Goal: Check status

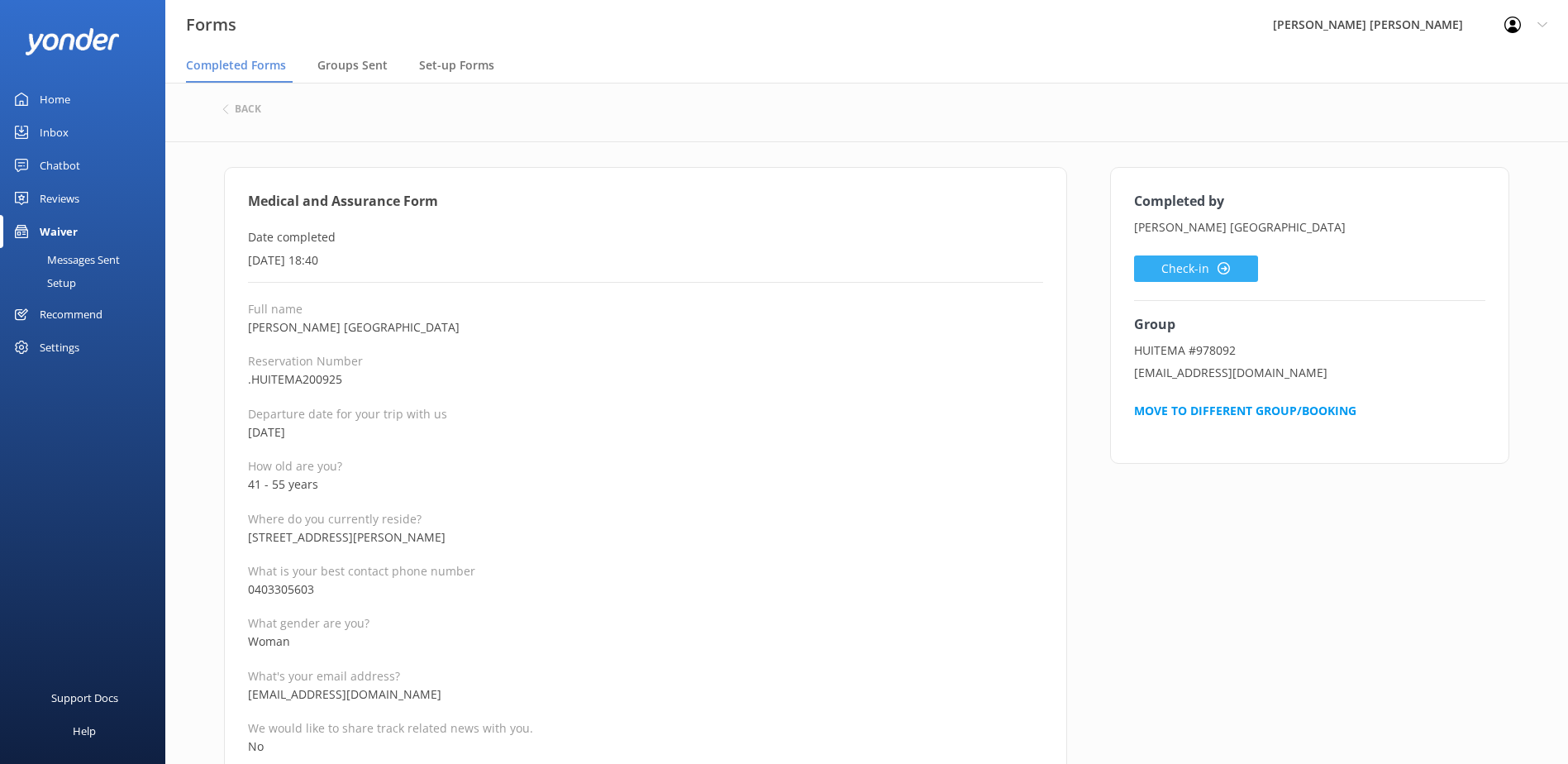
click at [1179, 266] on button "Check-in" at bounding box center [1195, 268] width 124 height 26
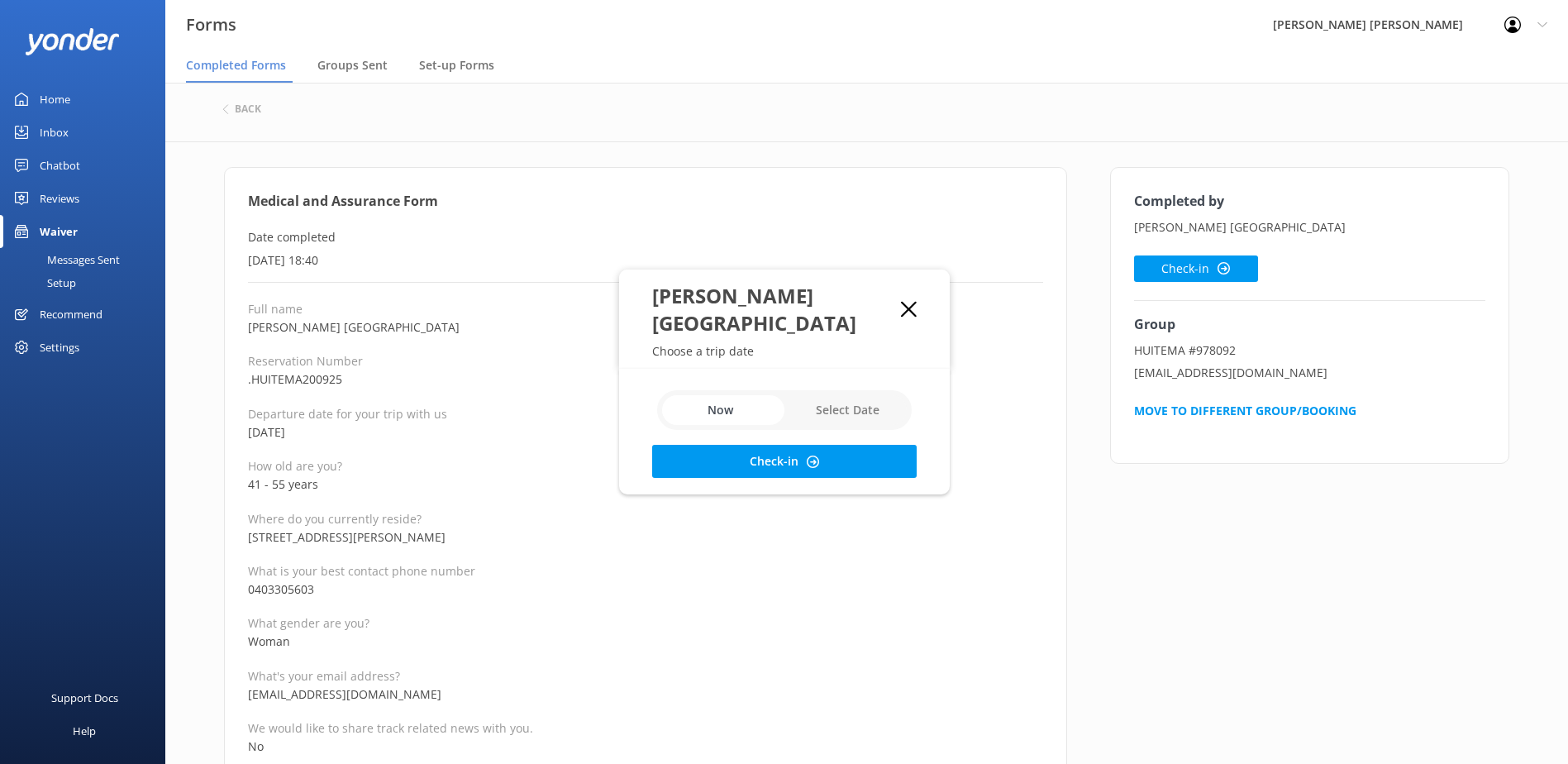
click at [835, 390] on input "checkbox" at bounding box center [784, 410] width 254 height 40
checkbox input "true"
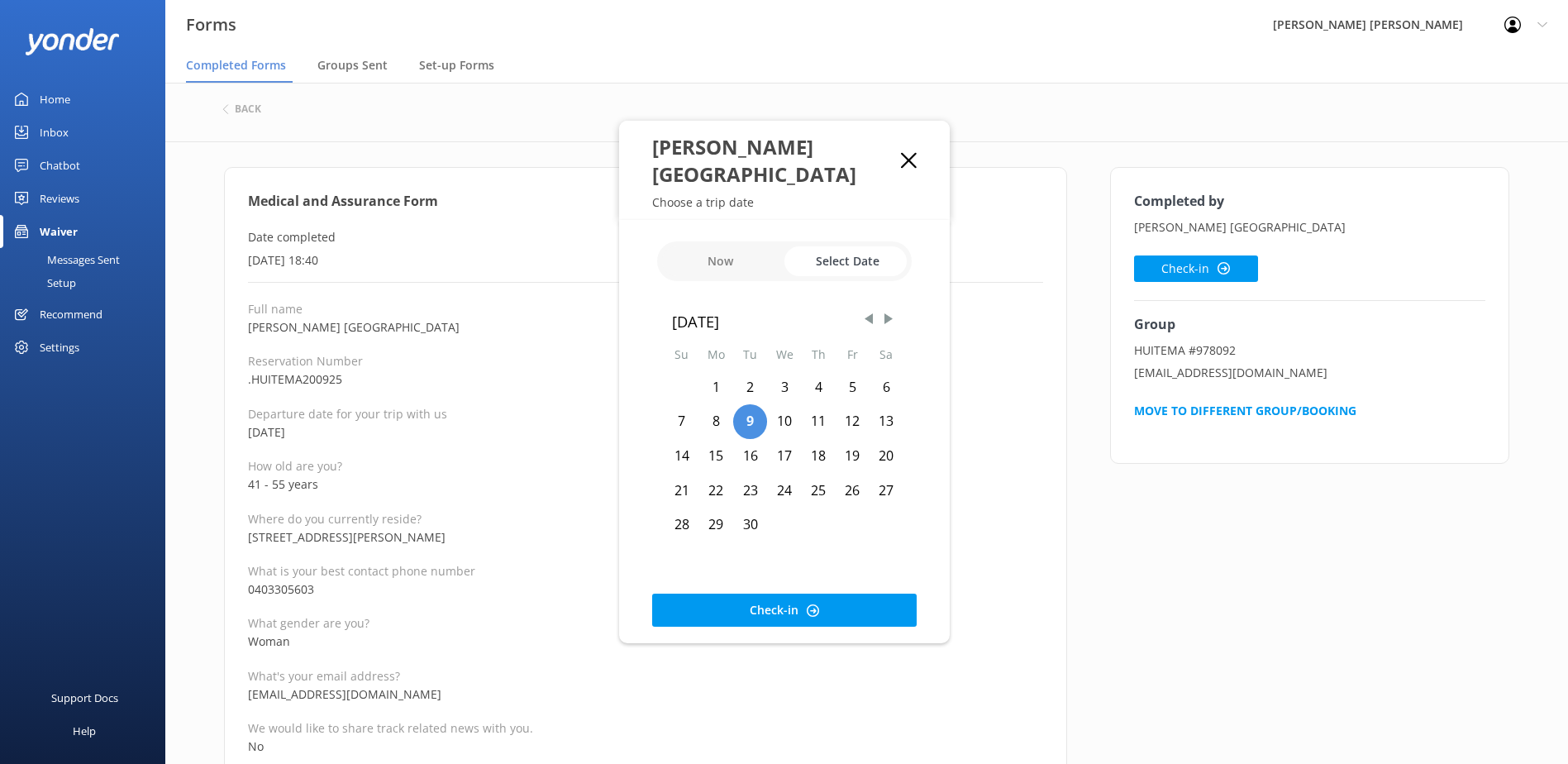
click at [891, 441] on div "20" at bounding box center [886, 456] width 34 height 35
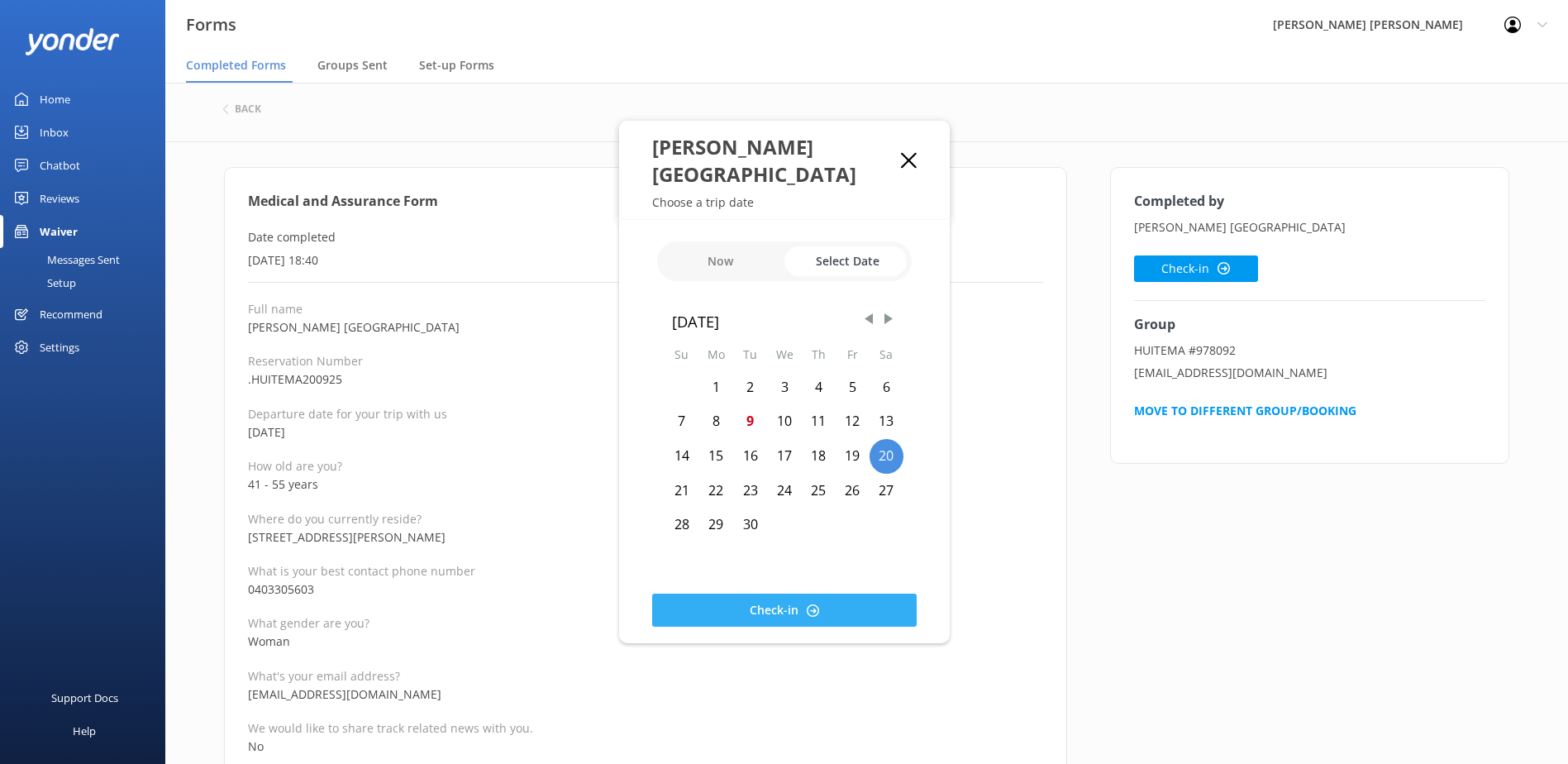
click at [797, 595] on button "Check-in" at bounding box center [784, 611] width 265 height 33
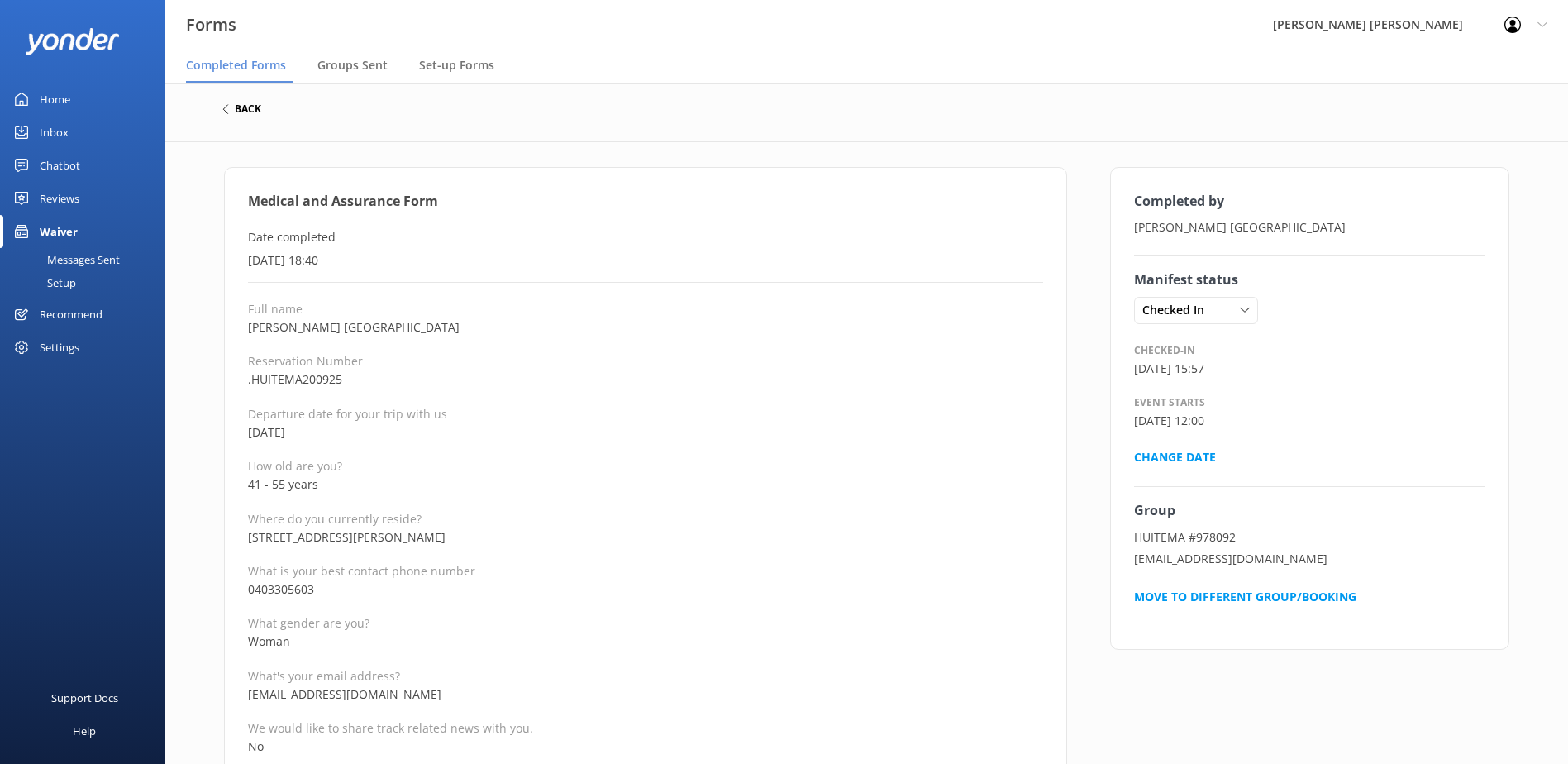
click at [259, 112] on h6 "back" at bounding box center [248, 109] width 26 height 10
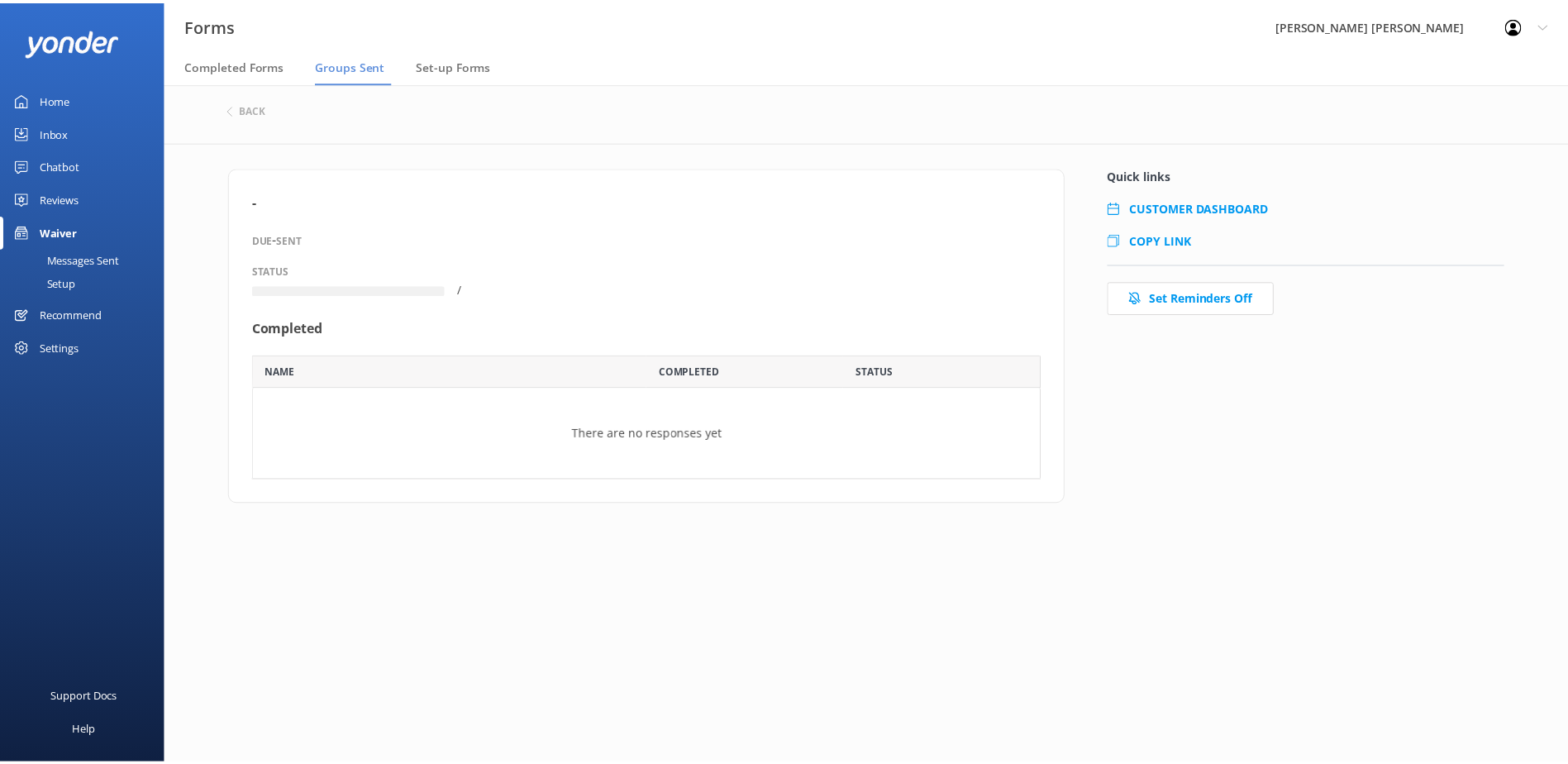
scroll to position [55, 783]
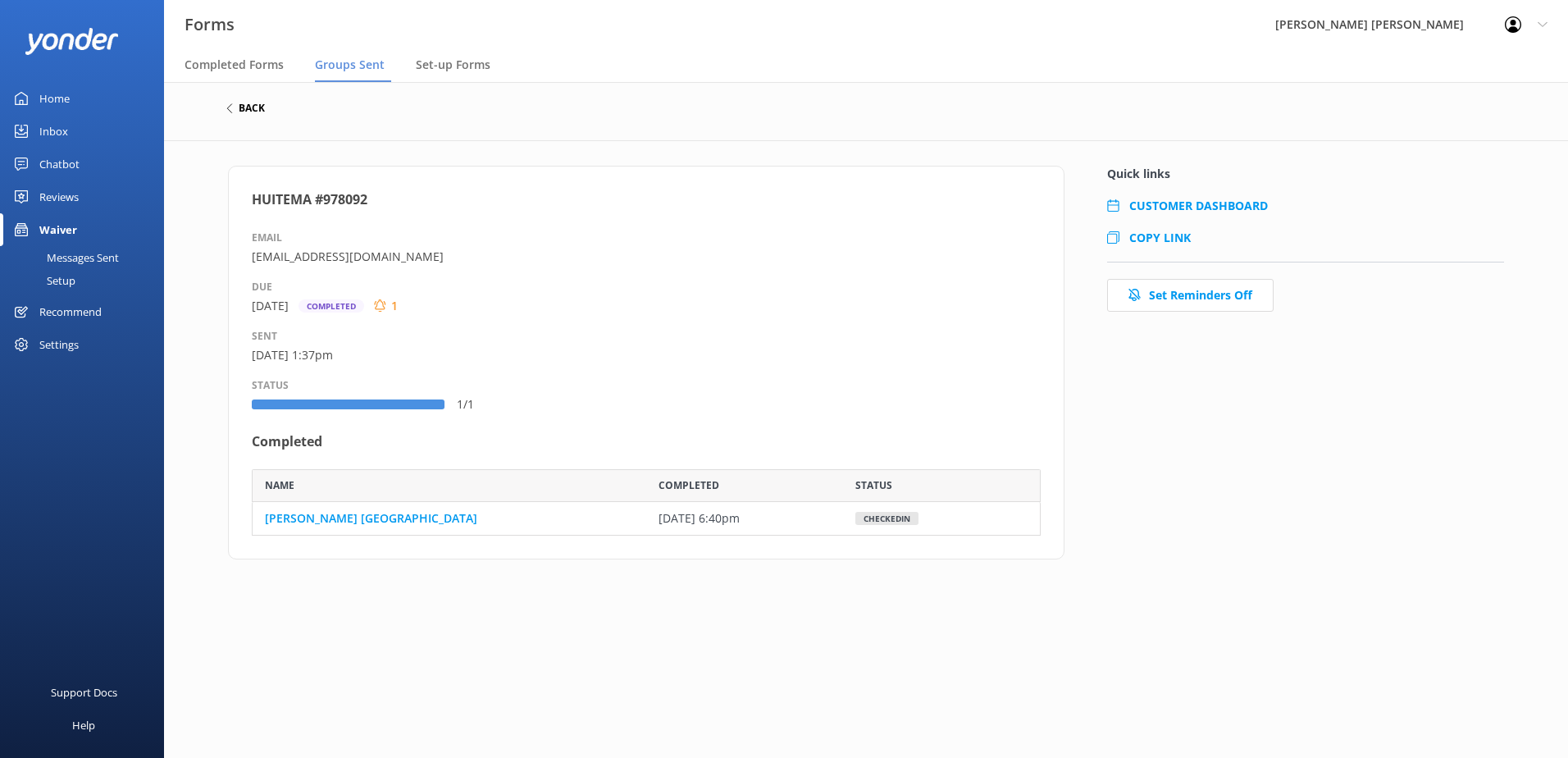
click at [242, 109] on h6 "back" at bounding box center [251, 108] width 26 height 10
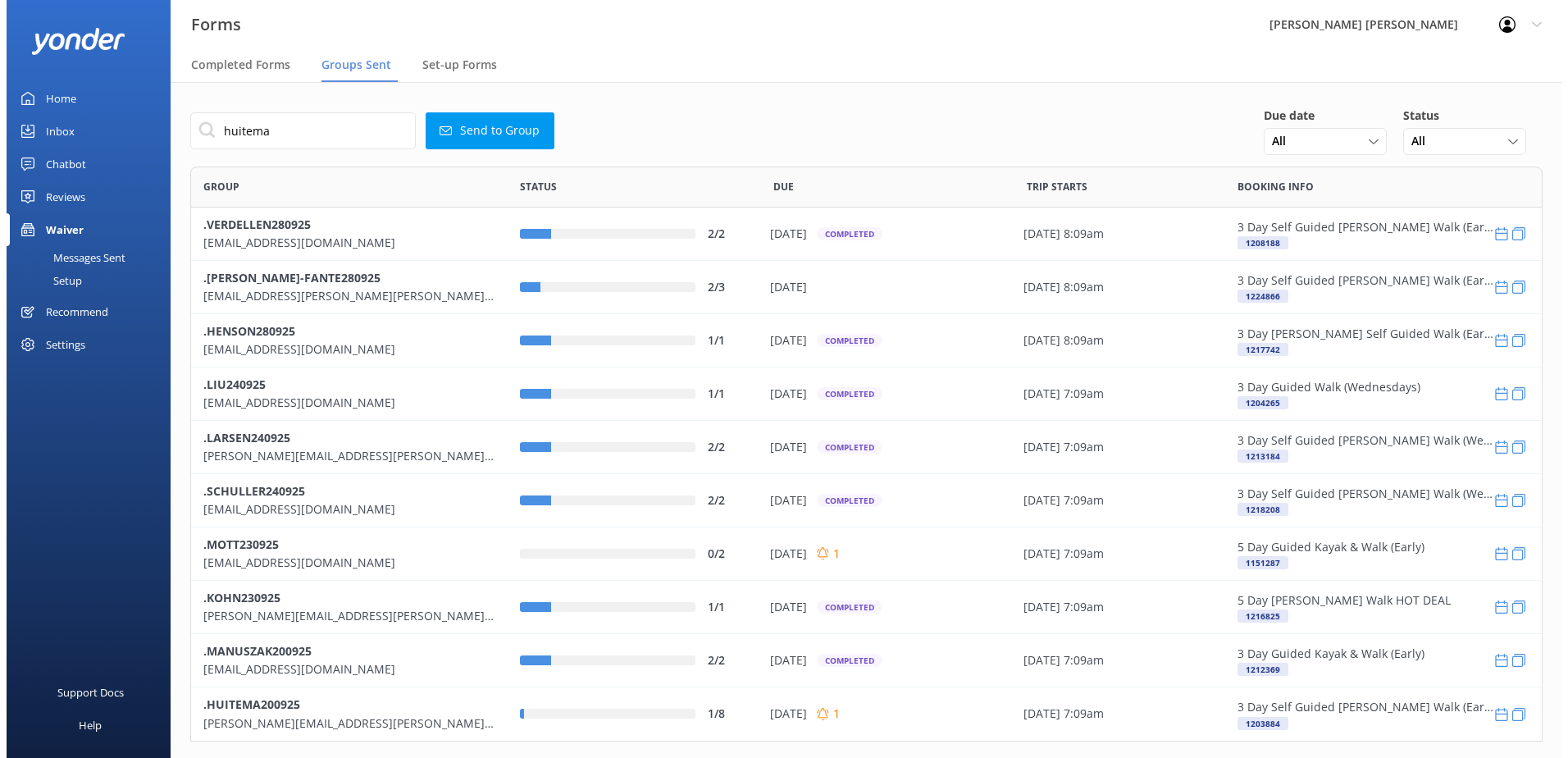
scroll to position [563, 1340]
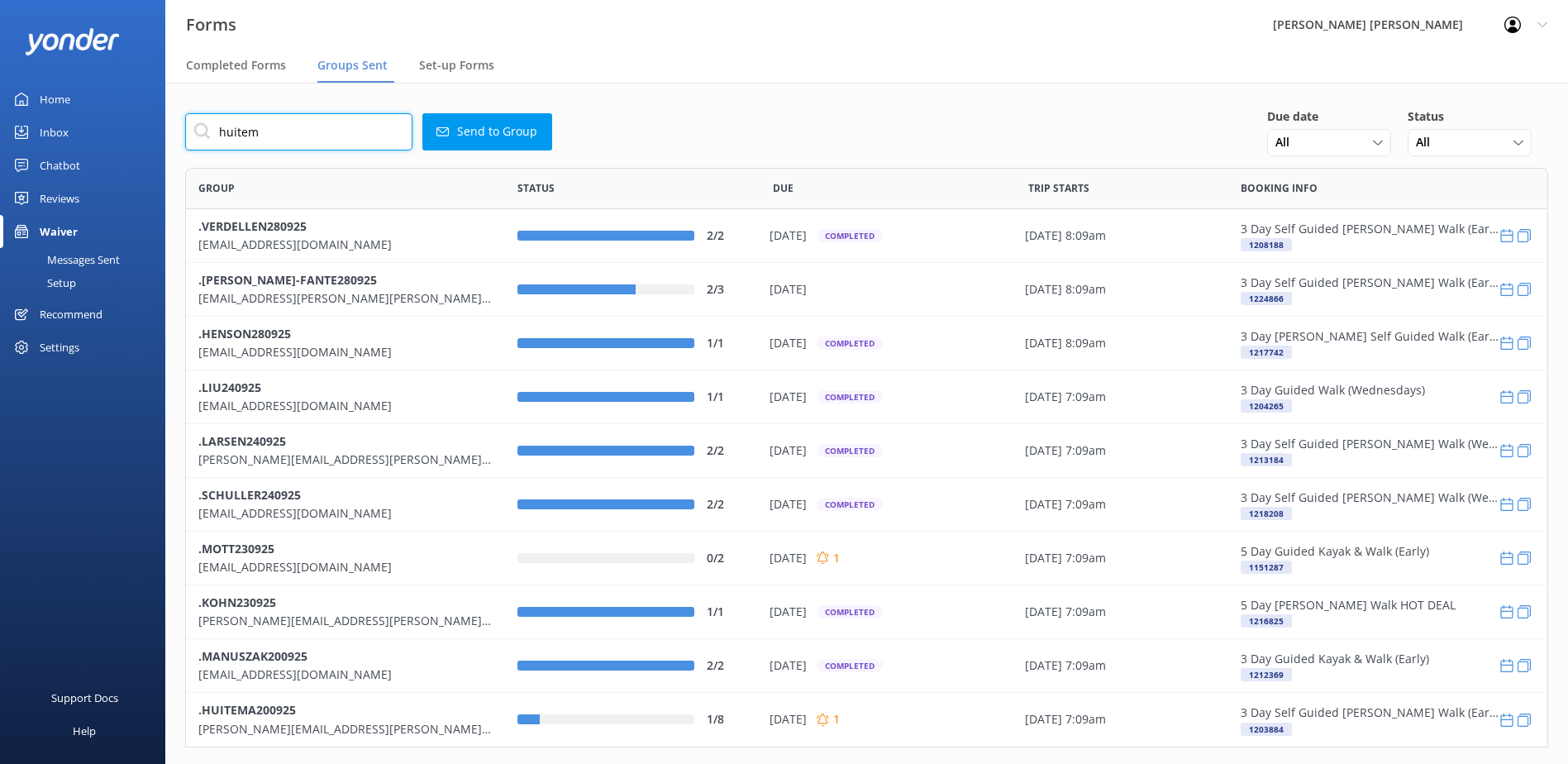
type input "huitema"
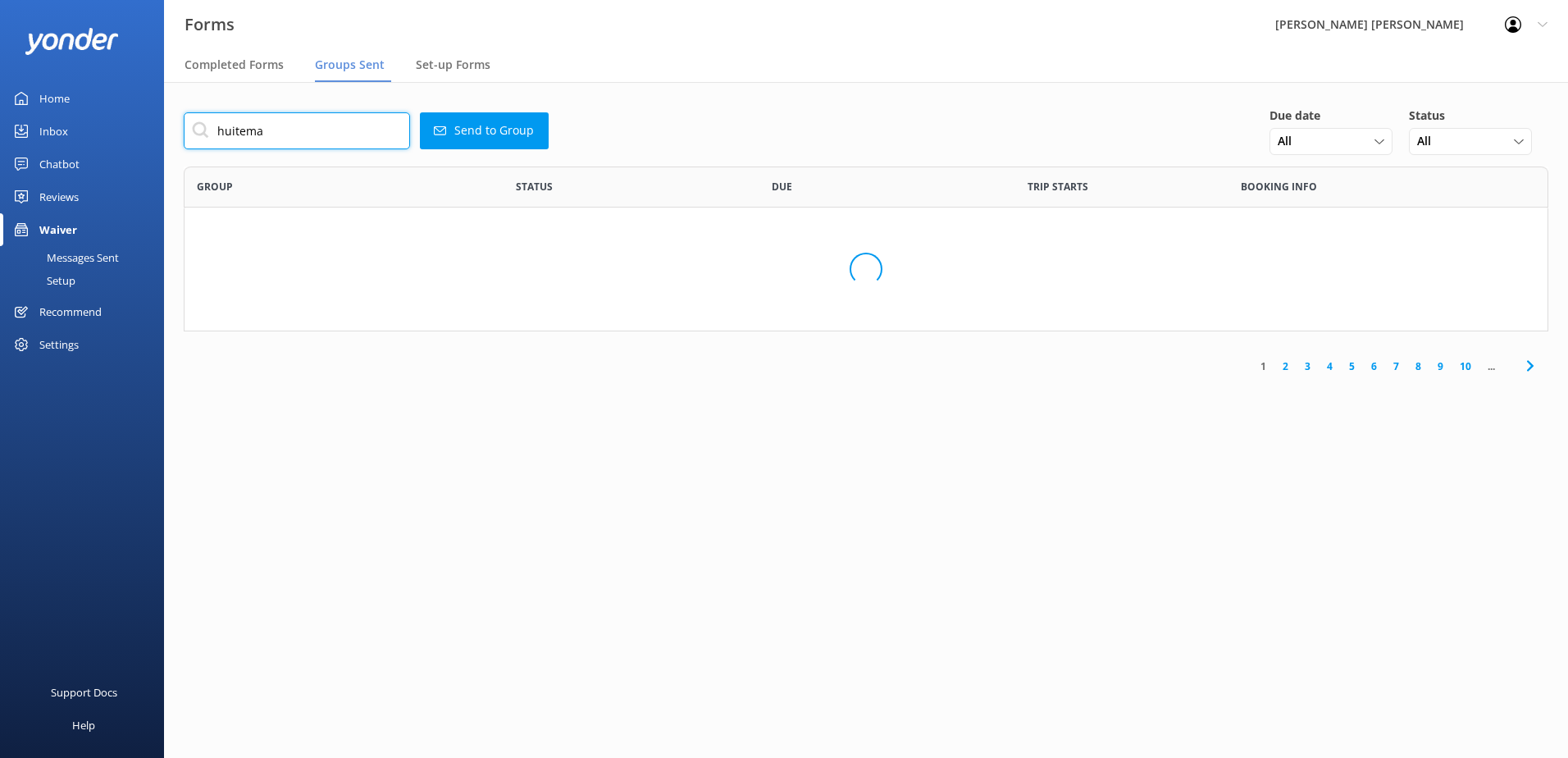
scroll to position [456, 1352]
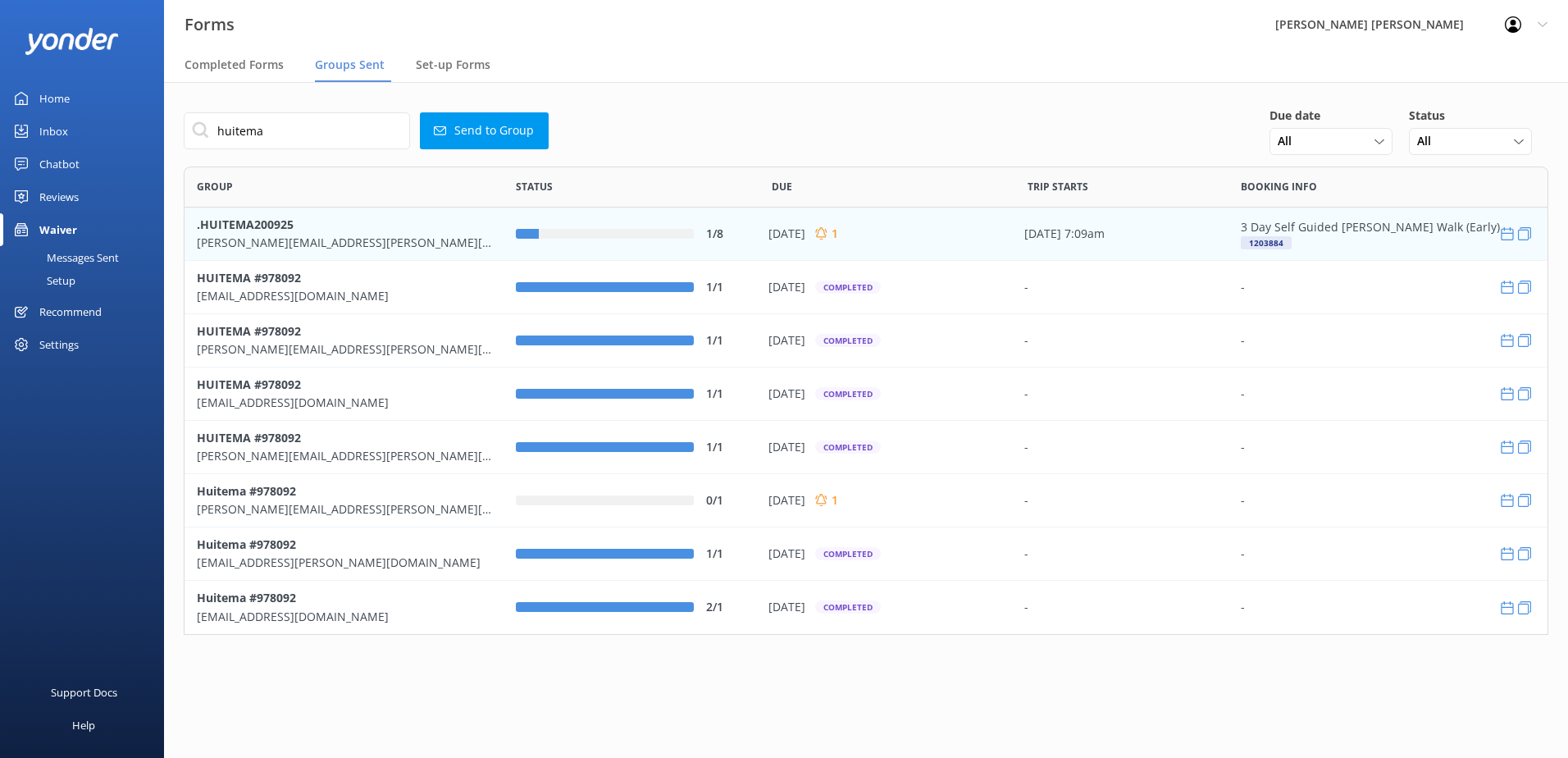
click at [267, 223] on b ".HUITEMA200925" at bounding box center [245, 224] width 97 height 16
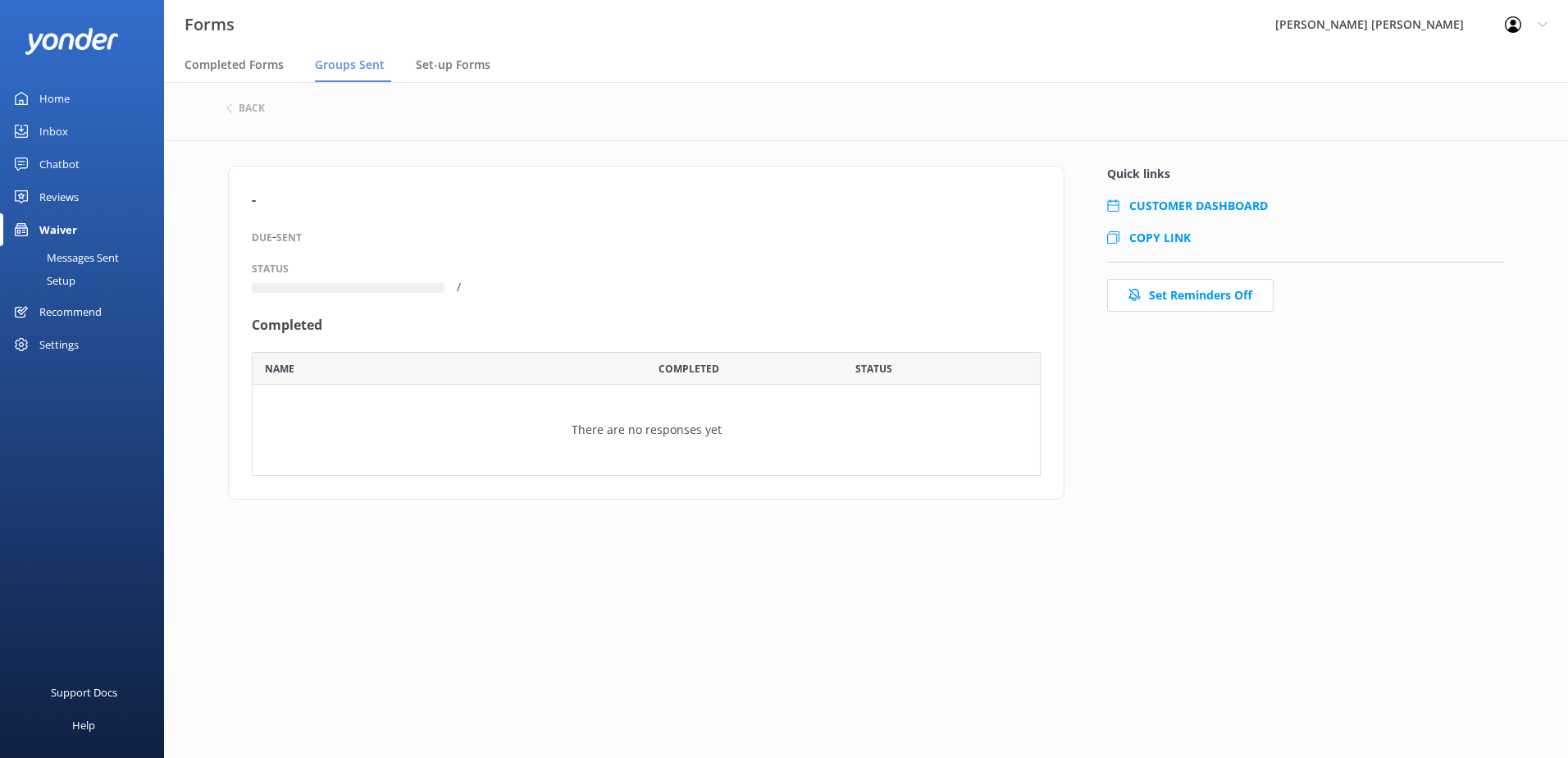
scroll to position [13, 13]
click at [267, 223] on div "- DUE - SENT STATUS / Completed Name Completed Status There are no responses yet" at bounding box center [645, 333] width 789 height 287
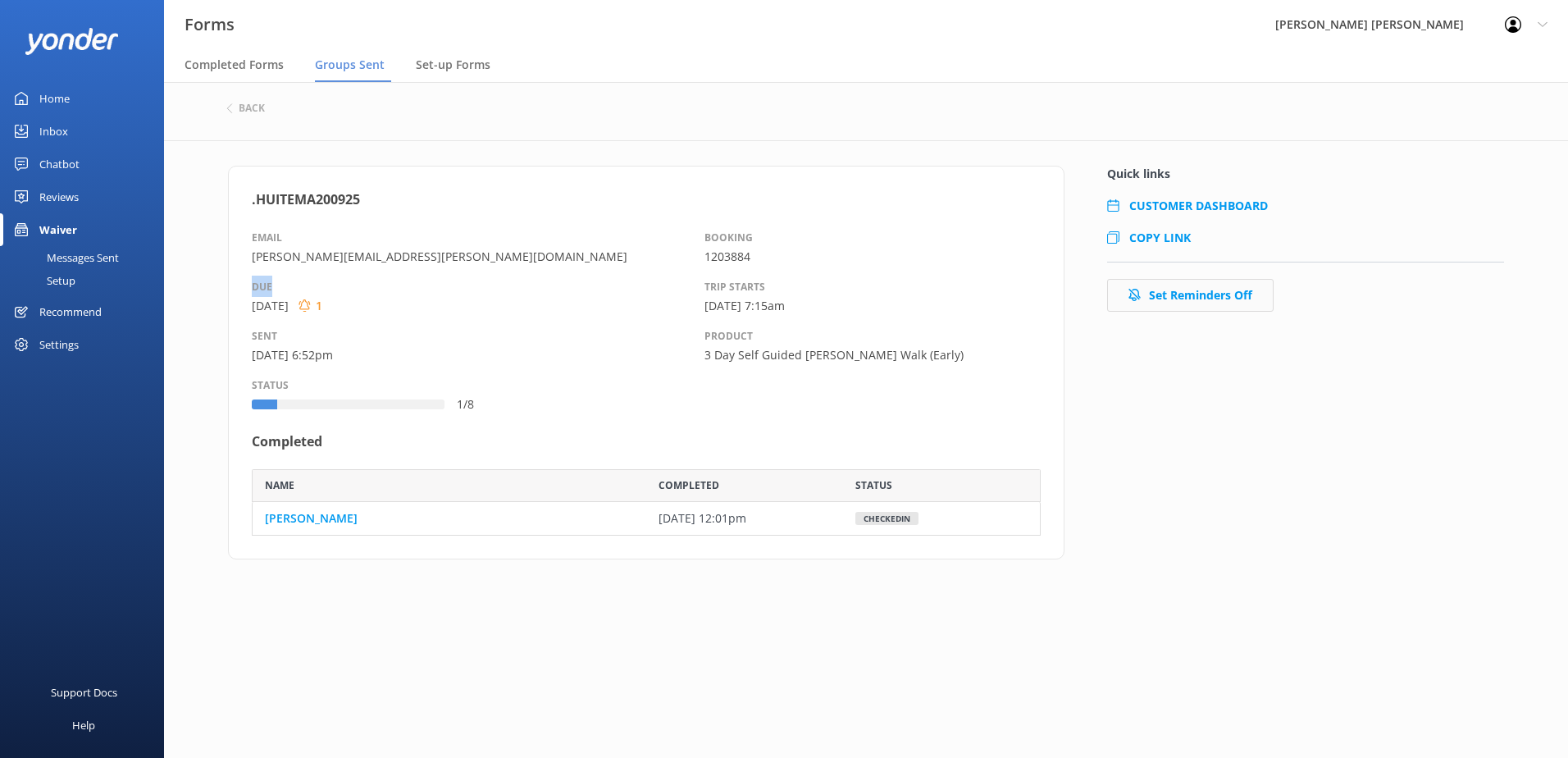
click at [1212, 299] on button "Set Reminders Off" at bounding box center [1190, 296] width 167 height 33
click at [235, 109] on div "back" at bounding box center [245, 108] width 39 height 10
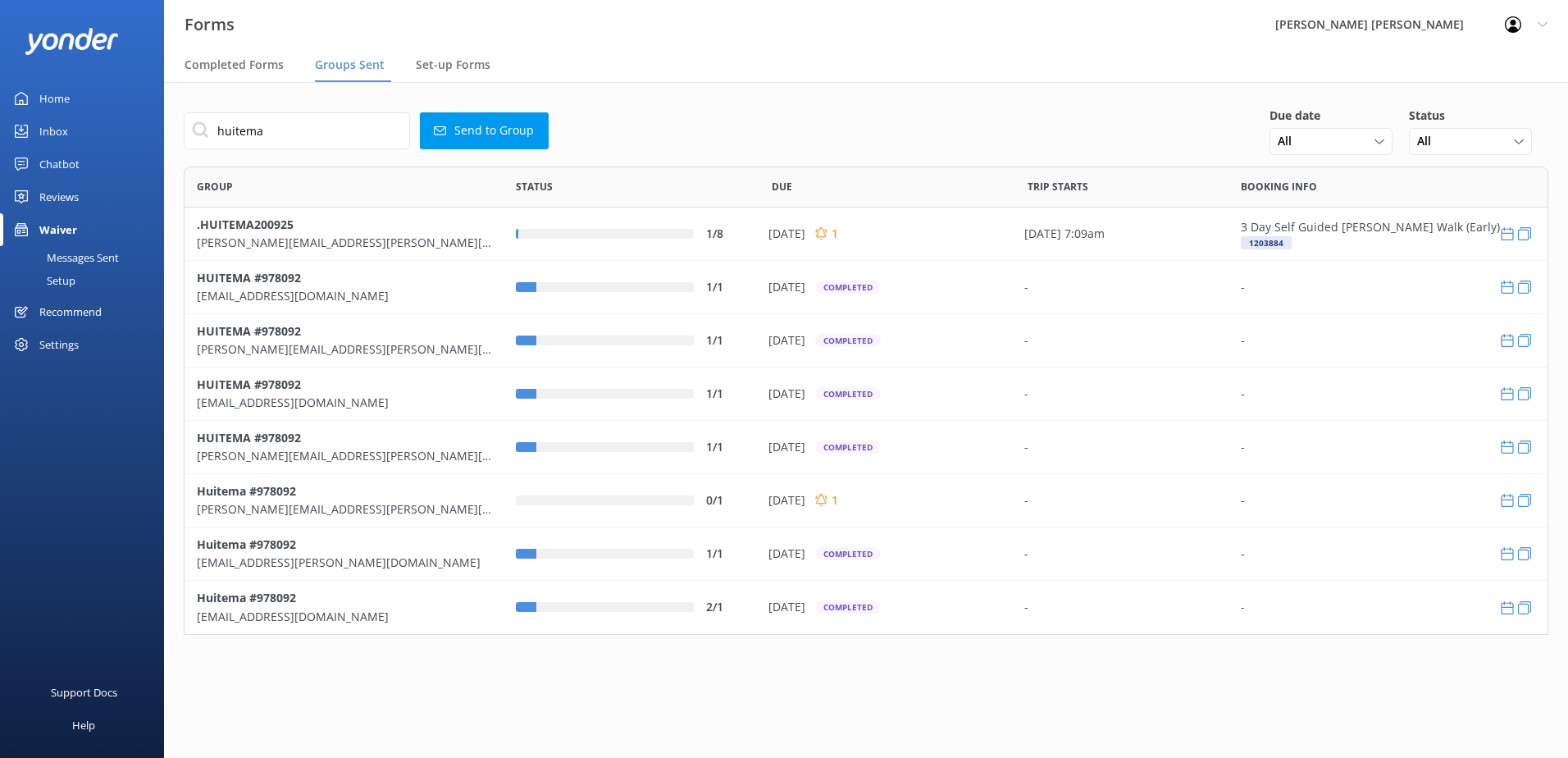
scroll to position [456, 1352]
